Goal: Transaction & Acquisition: Purchase product/service

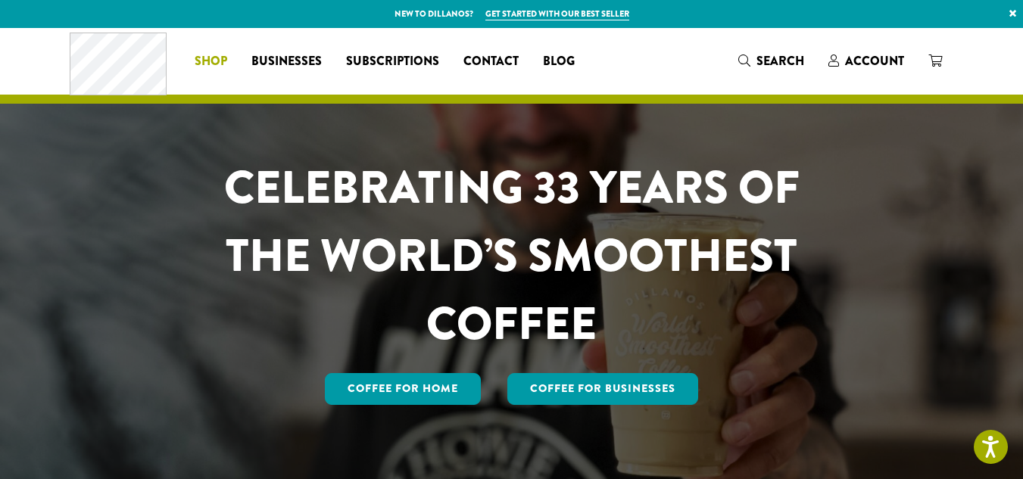
click at [215, 58] on span "Shop" at bounding box center [211, 61] width 33 height 19
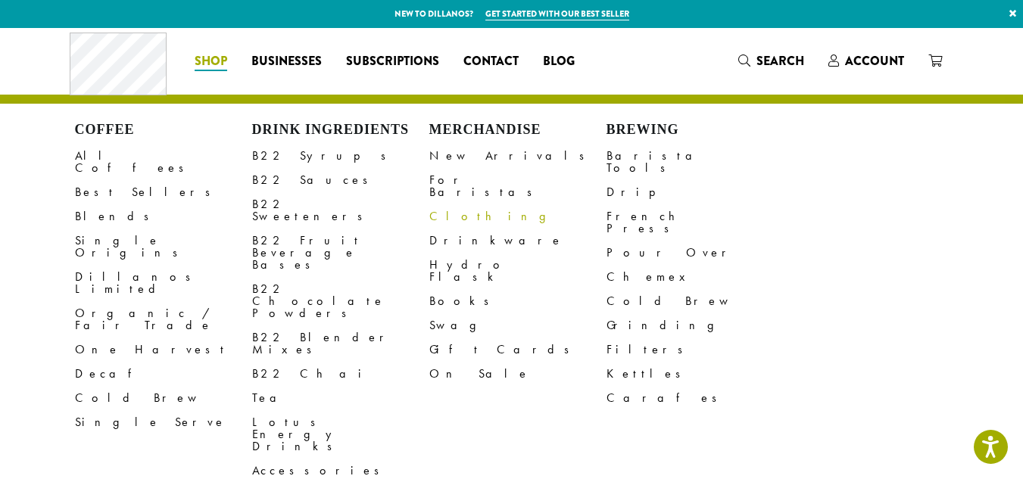
click at [443, 208] on link "Clothing" at bounding box center [517, 216] width 177 height 24
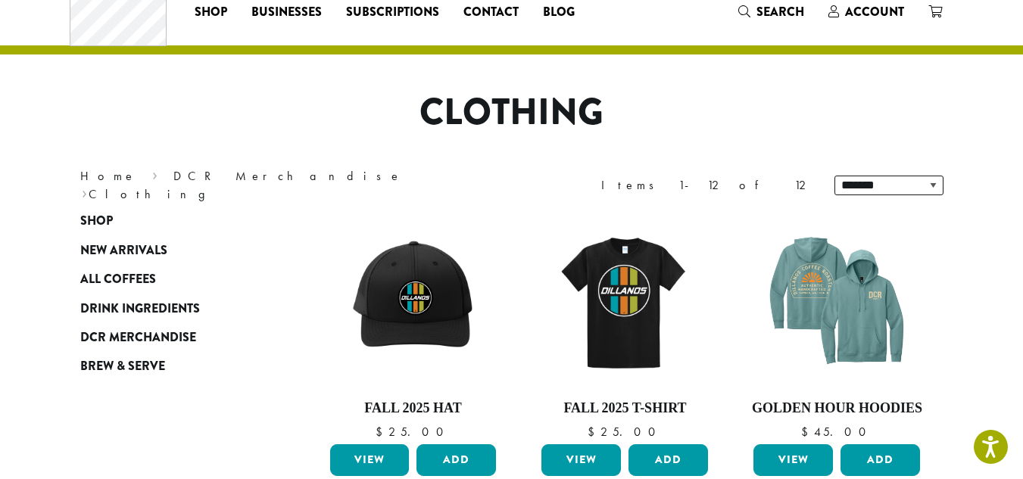
scroll to position [76, 0]
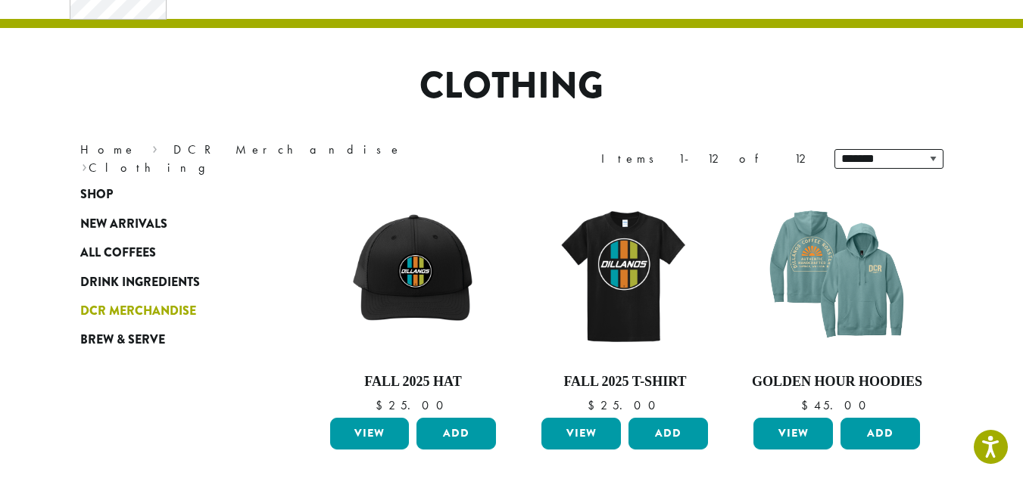
click at [120, 316] on span "DCR Merchandise" at bounding box center [138, 311] width 116 height 19
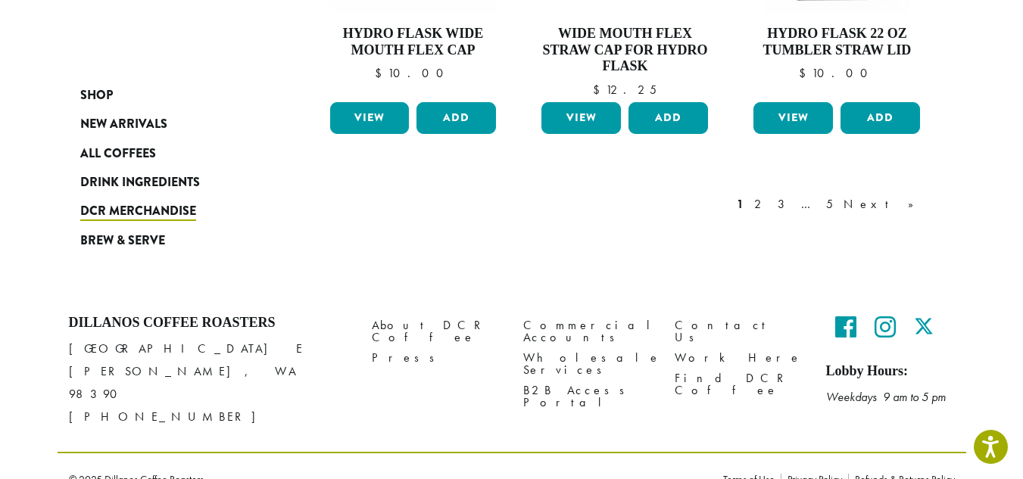
scroll to position [1397, 0]
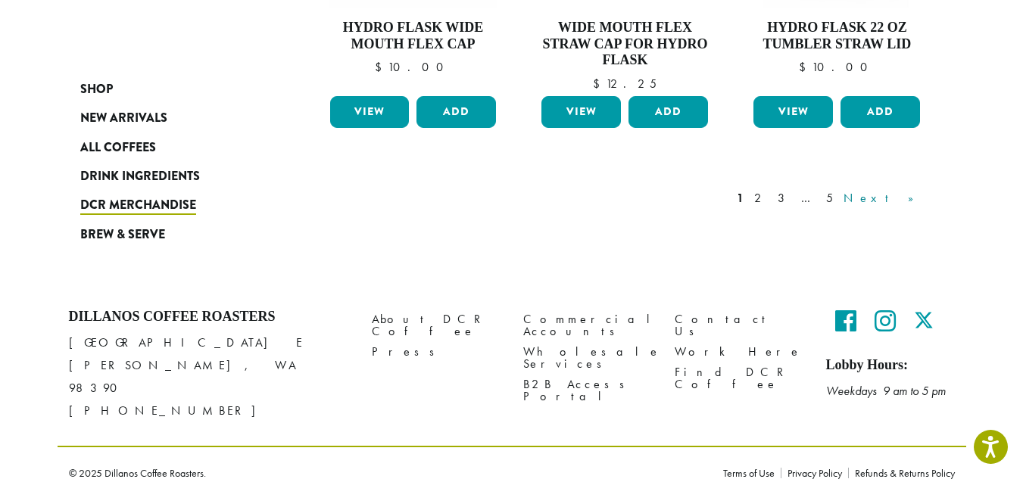
click at [918, 198] on link "Next »" at bounding box center [883, 198] width 87 height 18
